Goal: Use online tool/utility: Utilize a website feature to perform a specific function

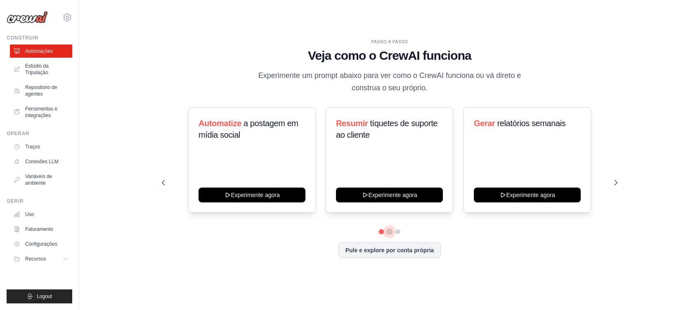
click at [389, 229] on button at bounding box center [389, 231] width 7 height 7
click at [398, 231] on button at bounding box center [397, 231] width 7 height 7
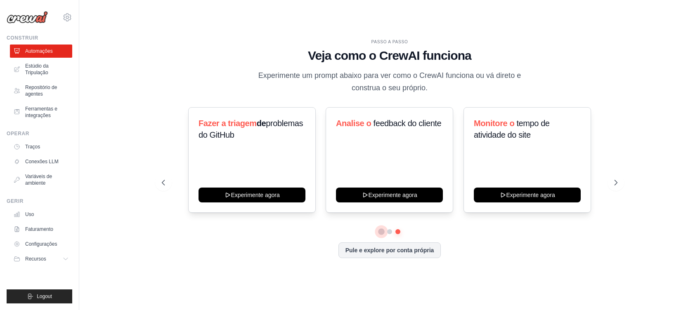
click at [379, 232] on button at bounding box center [381, 231] width 6 height 6
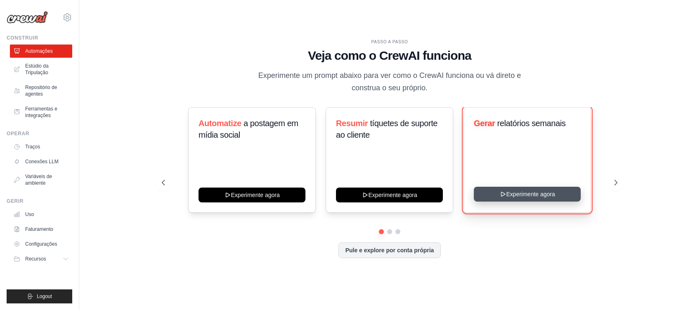
click at [525, 195] on button "Experimente agora" at bounding box center [526, 194] width 107 height 15
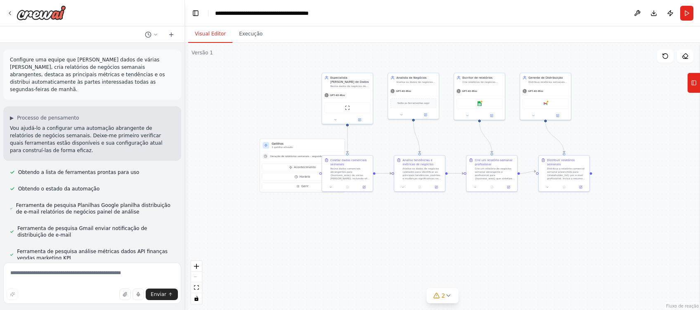
drag, startPoint x: 392, startPoint y: 175, endPoint x: 275, endPoint y: 86, distance: 147.2
click at [274, 84] on div ".deletable-edge-delete-btn { width: 20px; height: 20px; border: 0px solid #ffff…" at bounding box center [442, 176] width 515 height 267
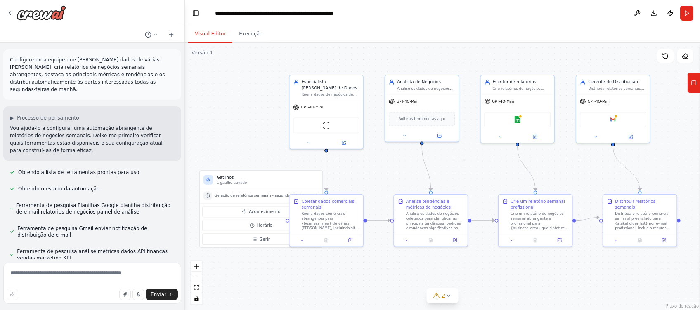
drag, startPoint x: 472, startPoint y: 214, endPoint x: 516, endPoint y: 280, distance: 78.5
click at [517, 281] on div ".deletable-edge-delete-btn { width: 20px; height: 20px; border: 0px solid #ffff…" at bounding box center [442, 176] width 515 height 267
